Goal: Task Accomplishment & Management: Manage account settings

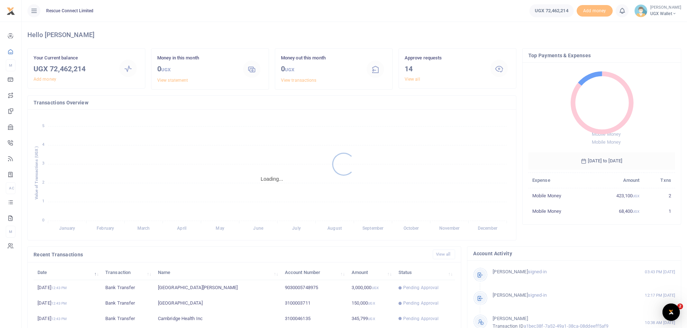
scroll to position [6, 6]
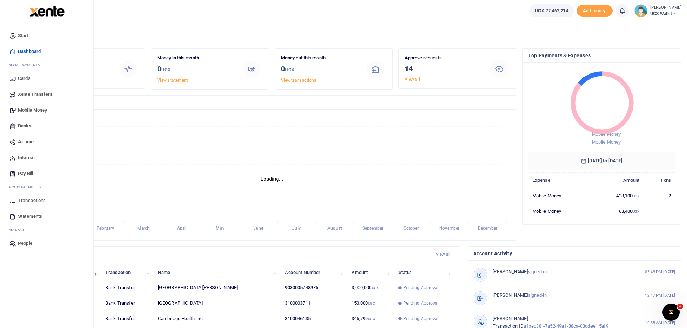
click at [25, 216] on span "Statements" at bounding box center [30, 216] width 24 height 7
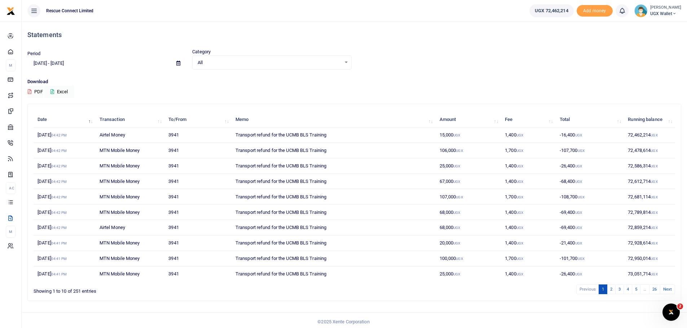
click at [178, 64] on icon at bounding box center [178, 63] width 4 height 5
click at [60, 155] on li "Custom Range" at bounding box center [53, 156] width 50 height 11
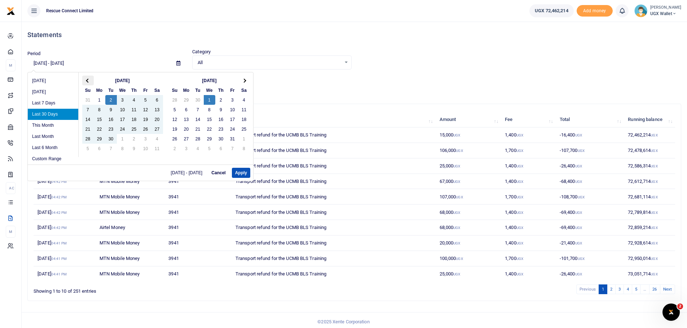
click at [91, 81] on th at bounding box center [88, 81] width 12 height 10
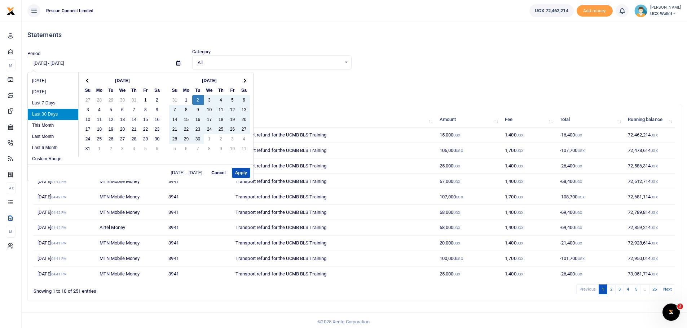
click at [91, 81] on th at bounding box center [88, 81] width 12 height 10
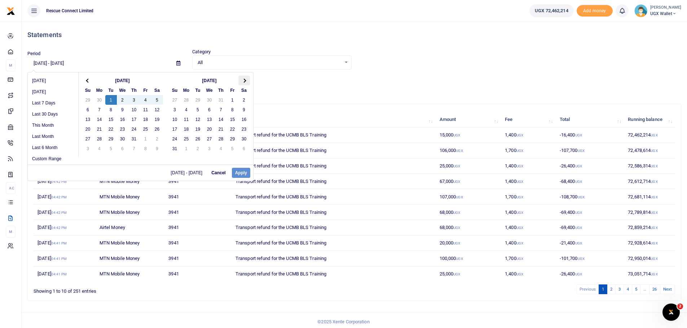
click at [241, 80] on th at bounding box center [244, 81] width 12 height 10
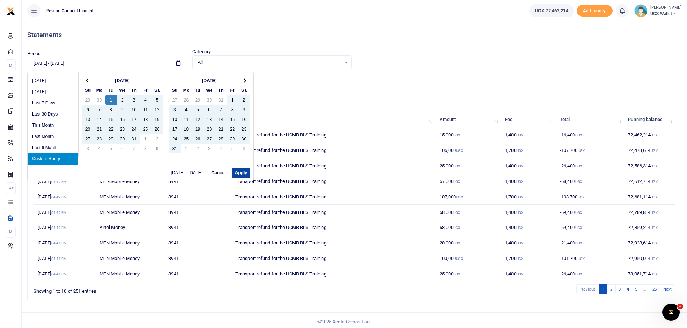
click at [245, 174] on button "Apply" at bounding box center [241, 173] width 18 height 10
type input "[DATE] - [DATE]"
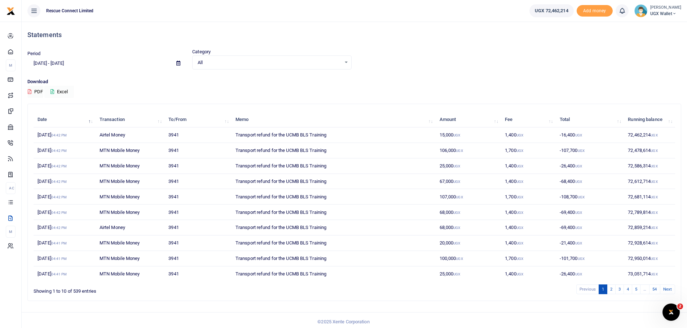
click at [68, 90] on button "Excel" at bounding box center [59, 92] width 30 height 12
